Goal: Information Seeking & Learning: Learn about a topic

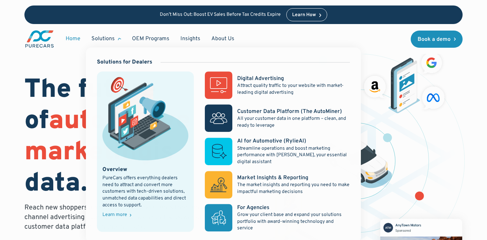
click at [113, 38] on div "Solutions" at bounding box center [102, 39] width 23 height 8
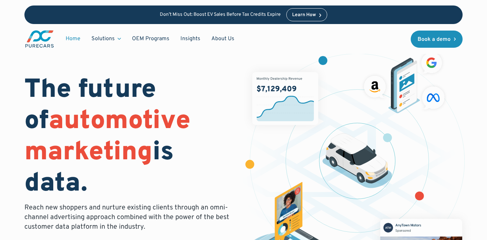
click at [113, 38] on div "Solutions" at bounding box center [102, 39] width 23 height 8
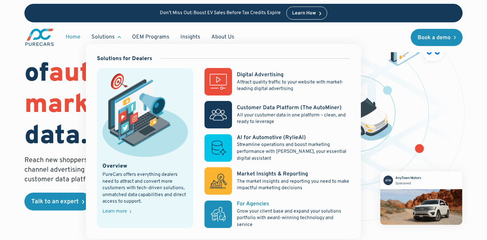
scroll to position [47, 0]
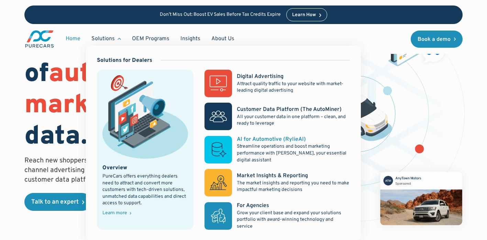
click at [282, 139] on div "AI for Automotive (RylieAI)" at bounding box center [271, 140] width 69 height 8
click at [270, 76] on div "Digital Advertising" at bounding box center [260, 77] width 47 height 8
click at [269, 108] on div "Customer Data Platform (The AutoMiner)" at bounding box center [289, 110] width 105 height 8
click at [262, 175] on div "Market Insights & Reporting" at bounding box center [272, 176] width 71 height 8
click at [258, 204] on div "For Agencies" at bounding box center [253, 206] width 32 height 8
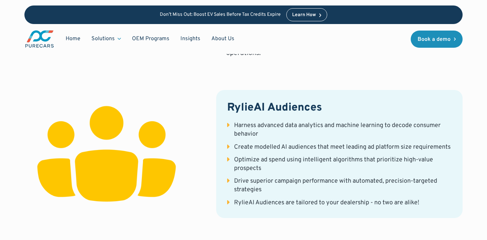
scroll to position [926, 0]
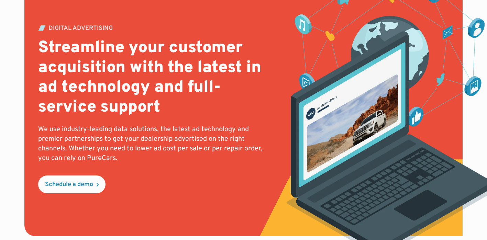
scroll to position [84, 0]
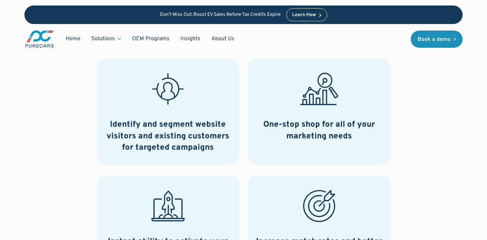
scroll to position [382, 0]
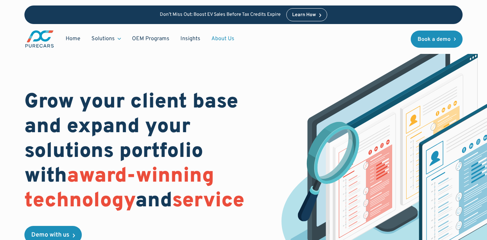
click at [229, 37] on link "About Us" at bounding box center [223, 38] width 34 height 13
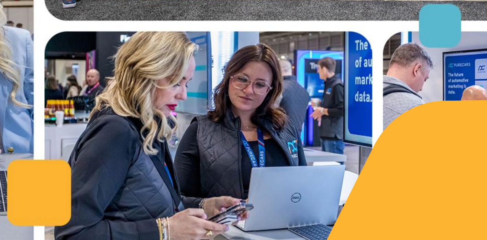
scroll to position [260, 0]
